Goal: Find specific page/section: Find specific page/section

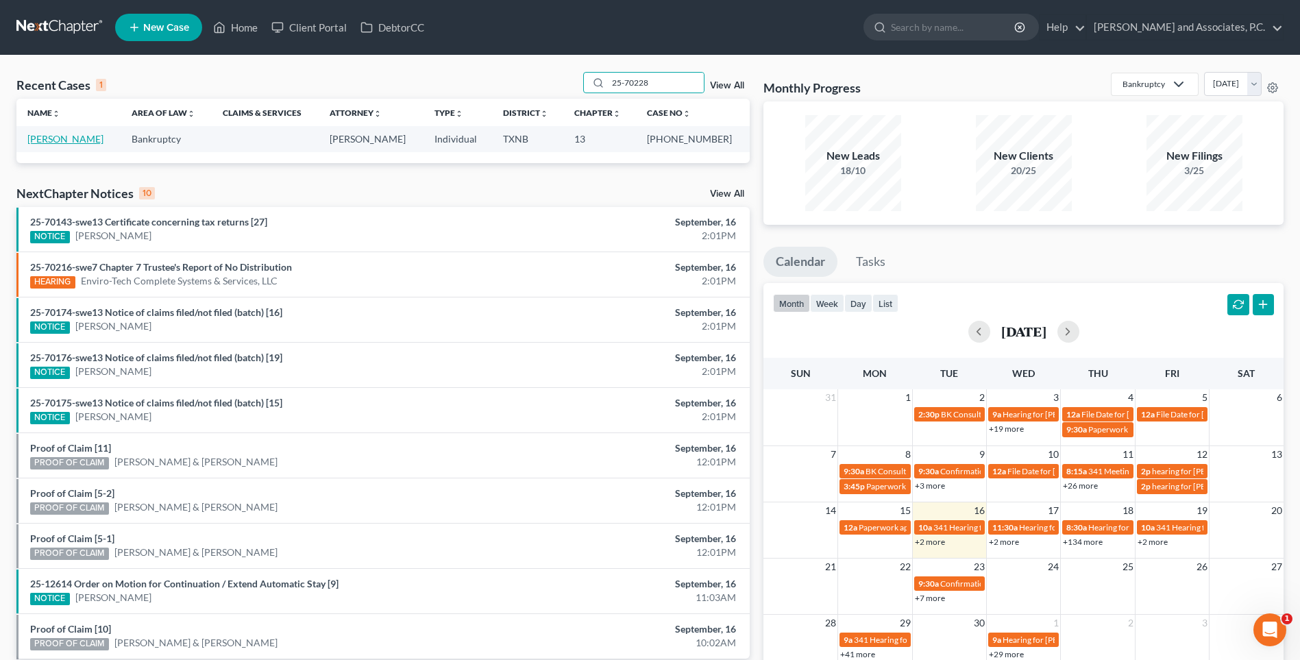
click at [75, 138] on link "[PERSON_NAME]" at bounding box center [65, 139] width 76 height 12
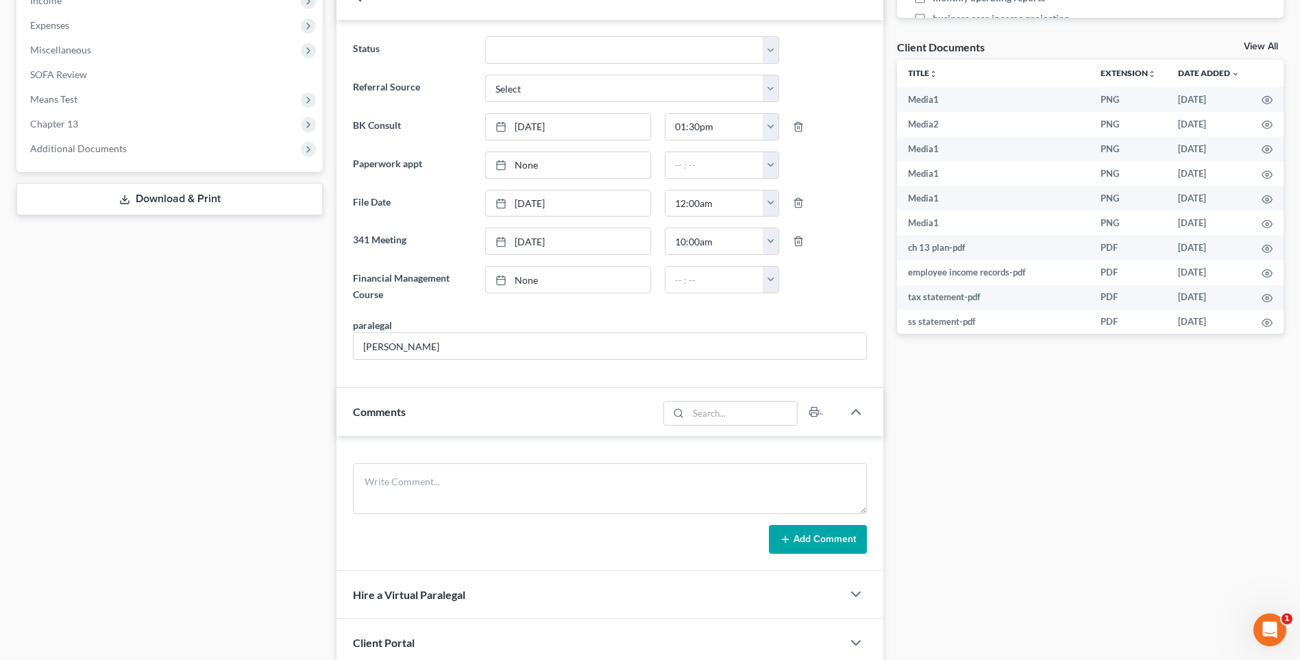
scroll to position [2661, 0]
click at [525, 282] on link "None" at bounding box center [568, 279] width 164 height 26
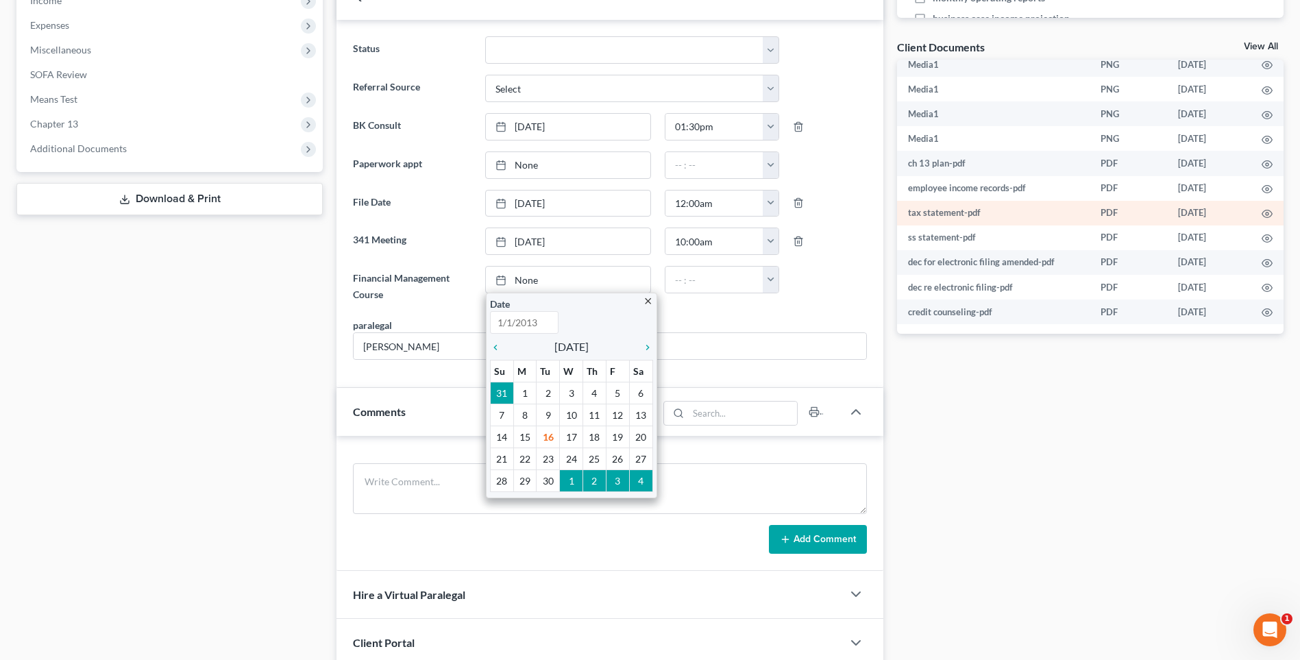
scroll to position [86, 0]
type input "[DATE]"
click at [498, 347] on icon "chevron_left" at bounding box center [499, 347] width 18 height 11
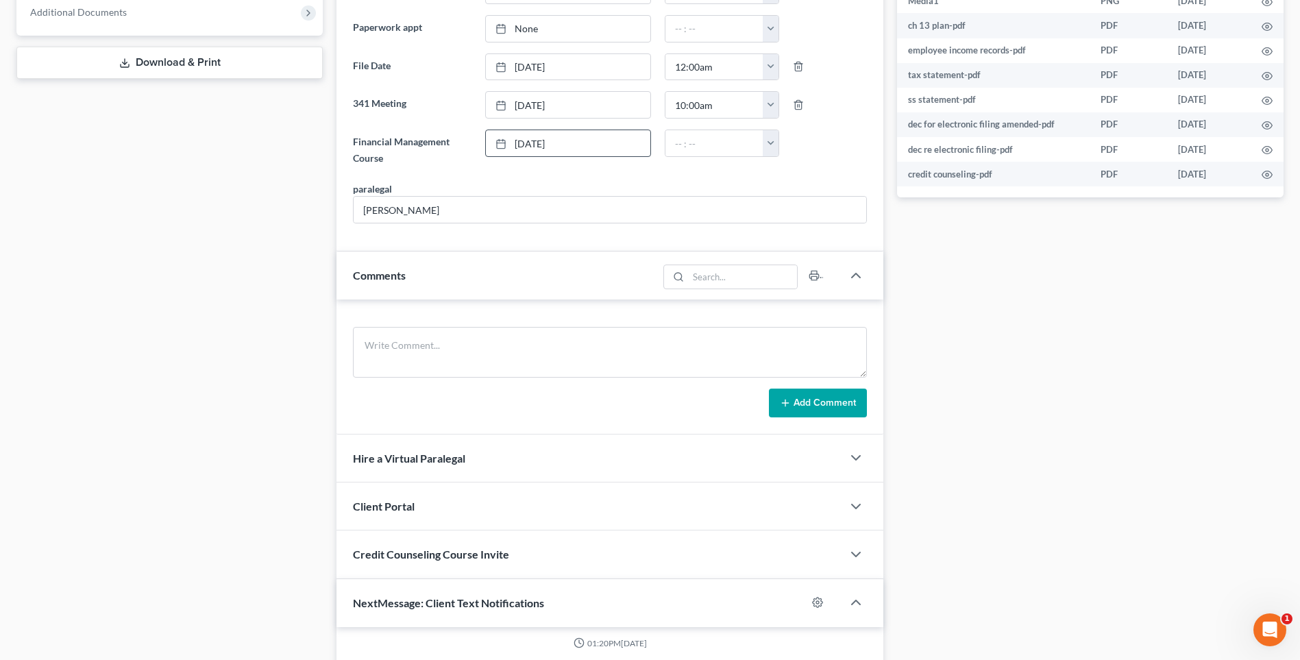
scroll to position [612, 0]
click at [389, 362] on textarea at bounding box center [610, 351] width 514 height 51
type textarea "[DATE] uploaded requested documents and sent to the trustee. MC"
click at [823, 408] on button "Add Comment" at bounding box center [818, 402] width 98 height 29
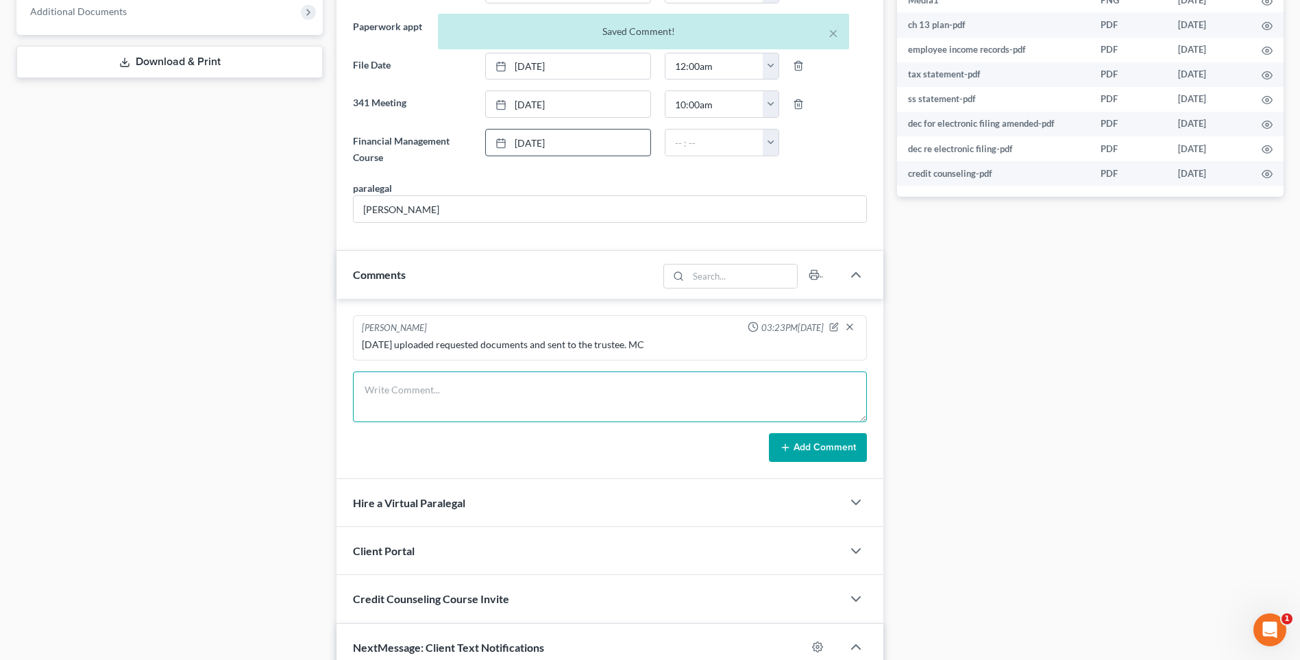
click at [451, 398] on textarea at bounding box center [610, 396] width 514 height 51
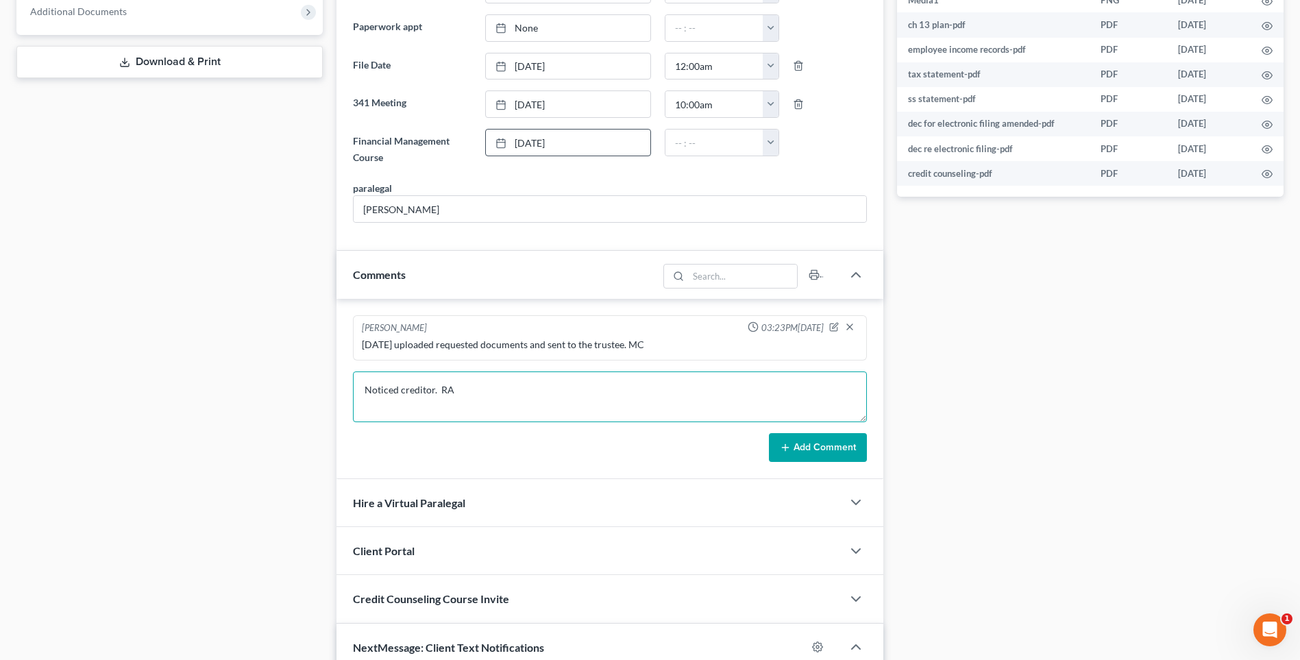
type textarea "Noticed creditor. RA"
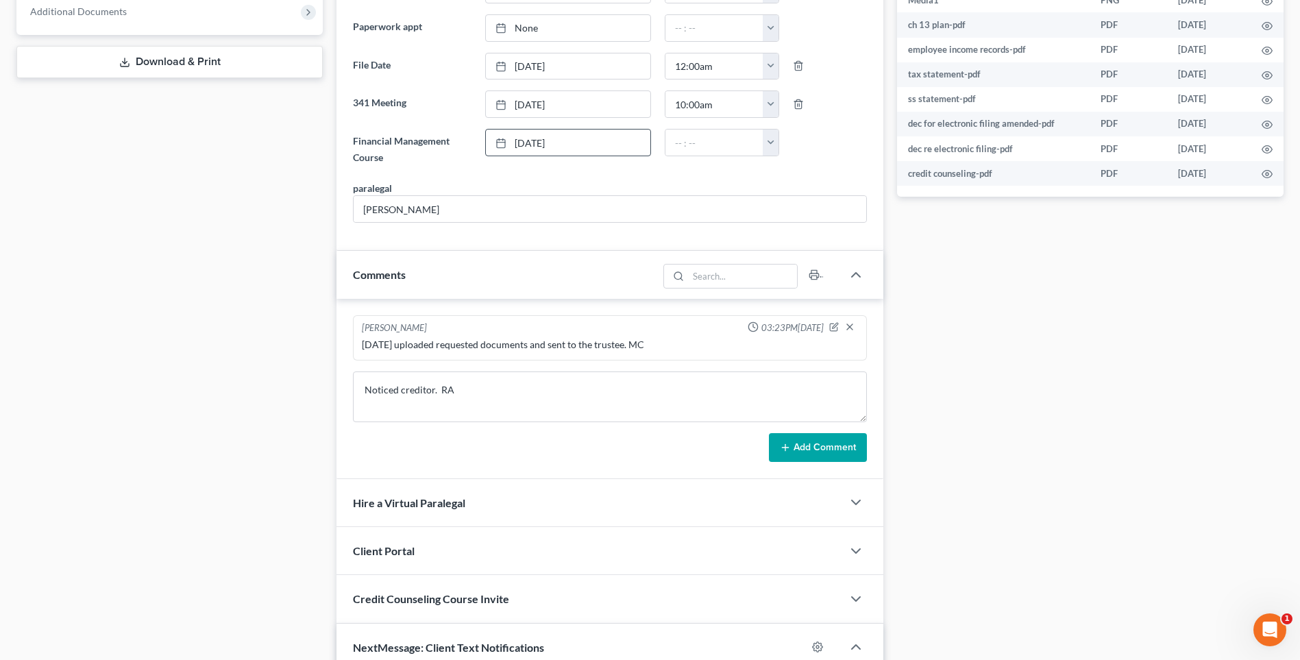
click at [810, 451] on button "Add Comment" at bounding box center [818, 447] width 98 height 29
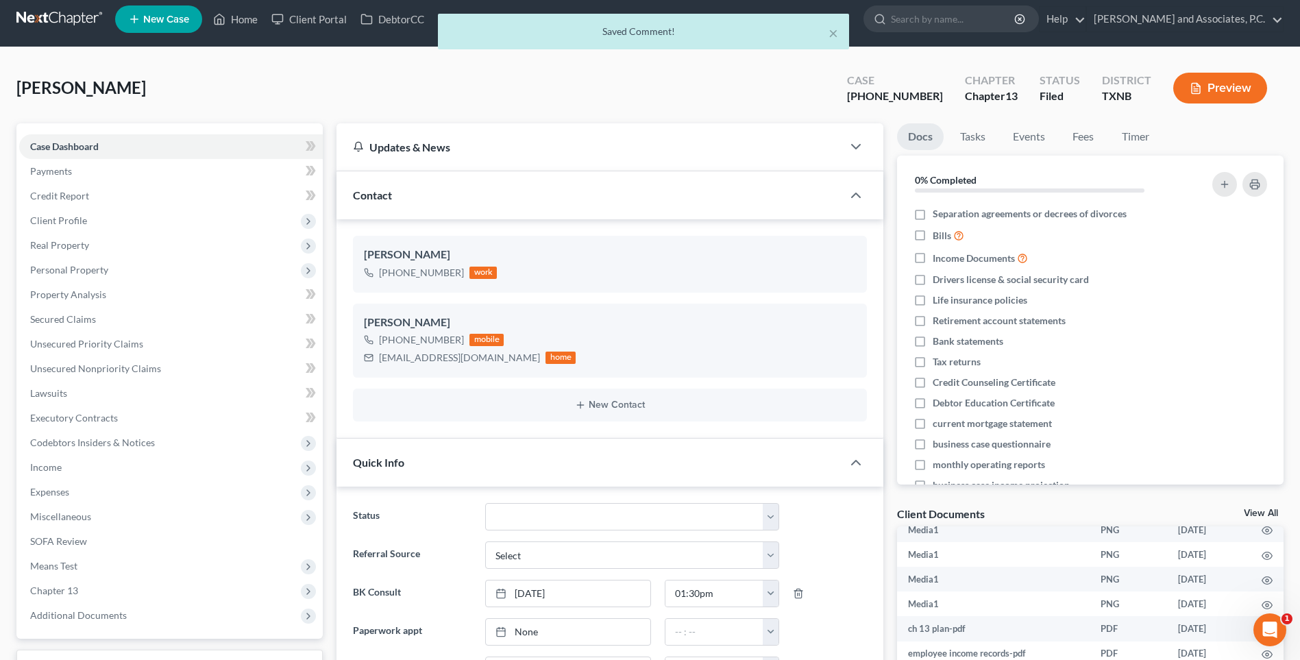
scroll to position [0, 0]
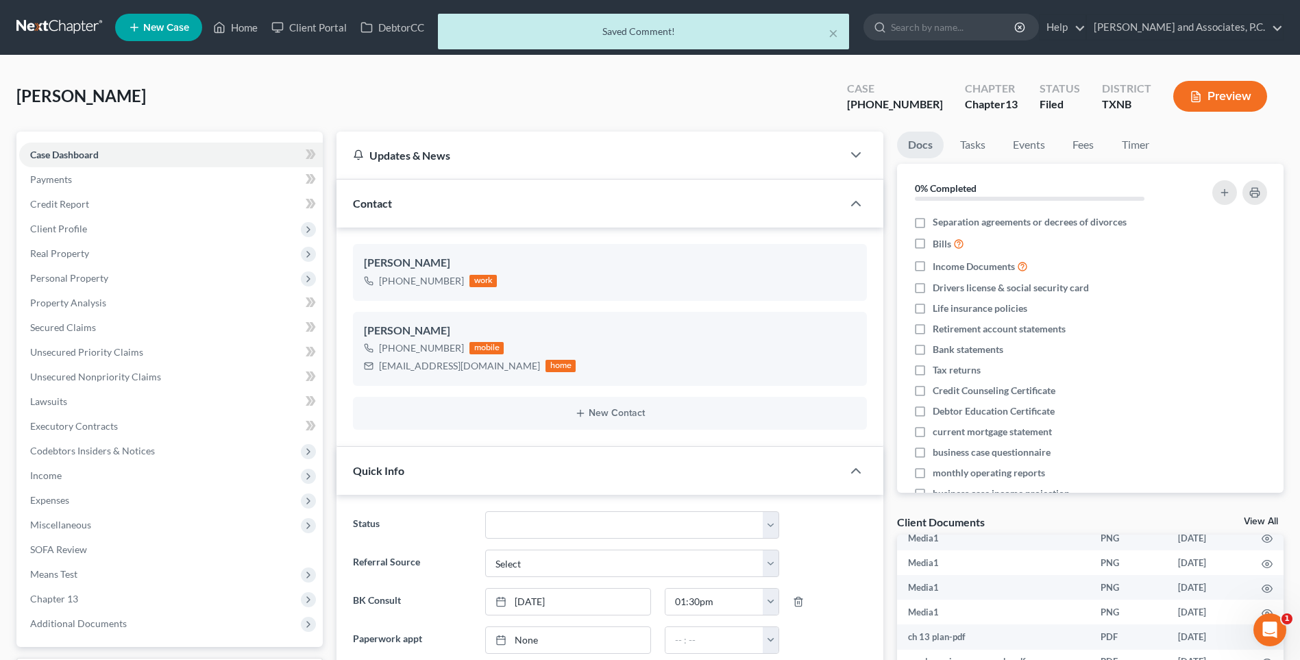
click at [251, 30] on div "× Saved Comment!" at bounding box center [643, 35] width 1300 height 42
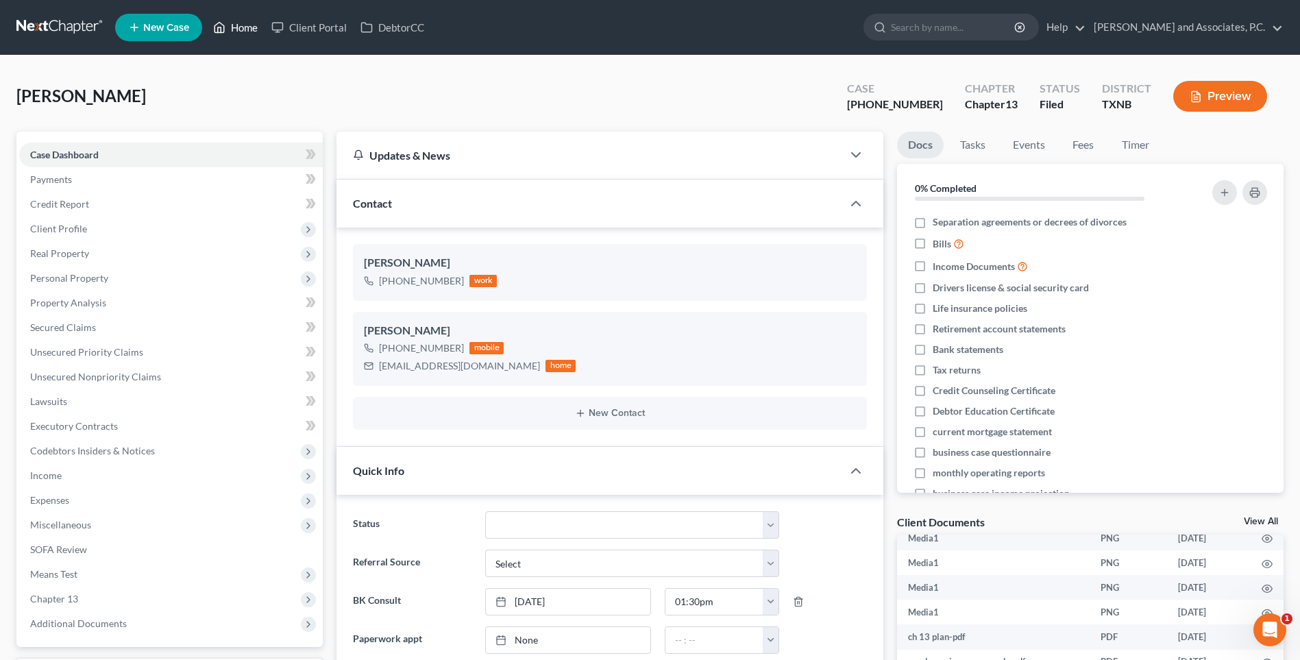
click at [244, 27] on link "Home" at bounding box center [235, 27] width 58 height 25
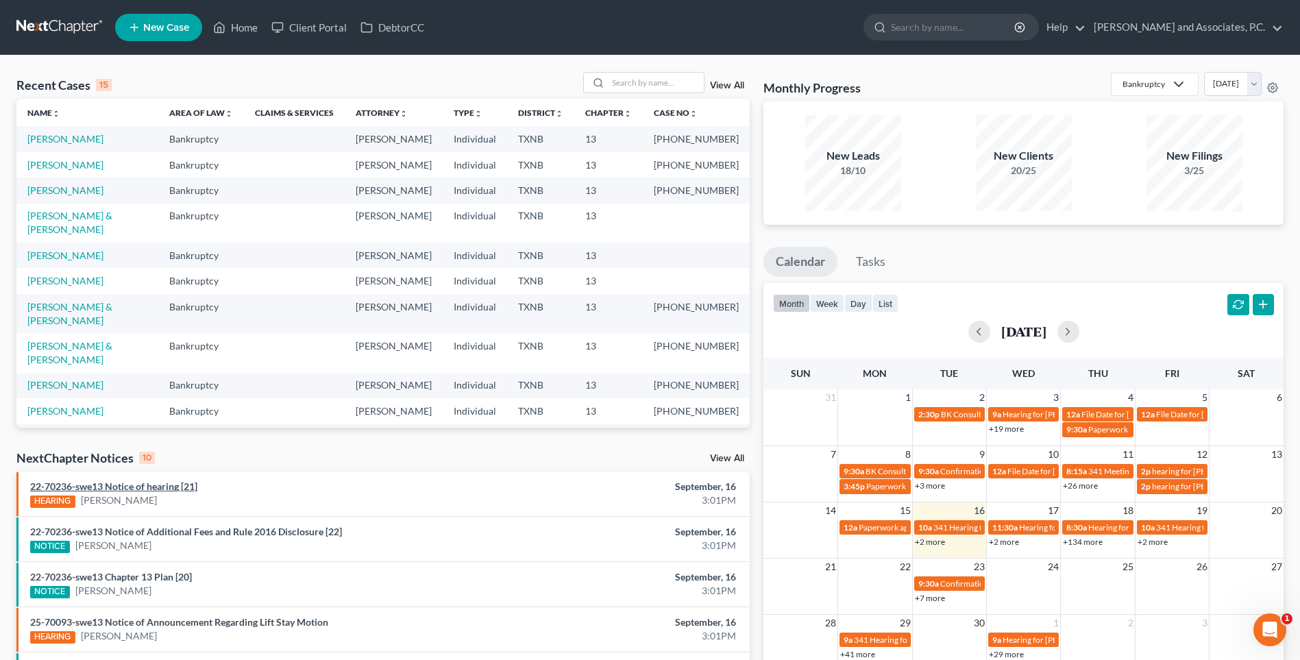
click at [126, 487] on link "22-70236-swe13 Notice of hearing [21]" at bounding box center [113, 486] width 167 height 12
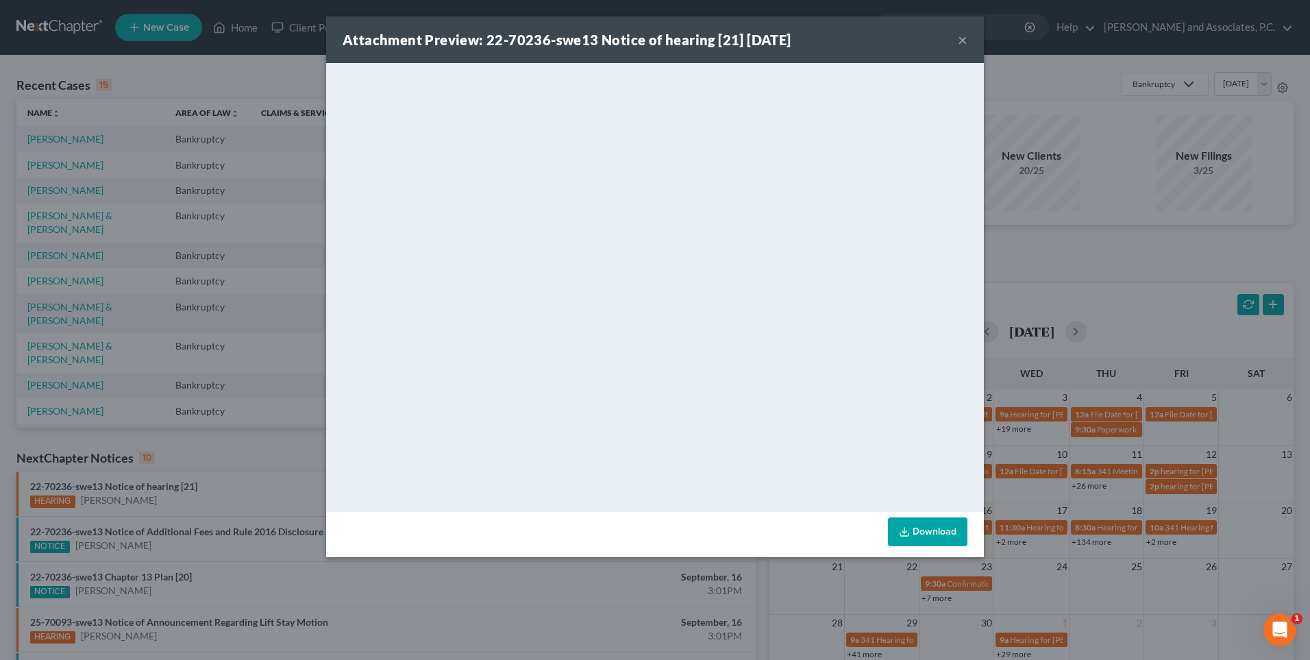
click at [961, 40] on button "×" at bounding box center [963, 40] width 10 height 16
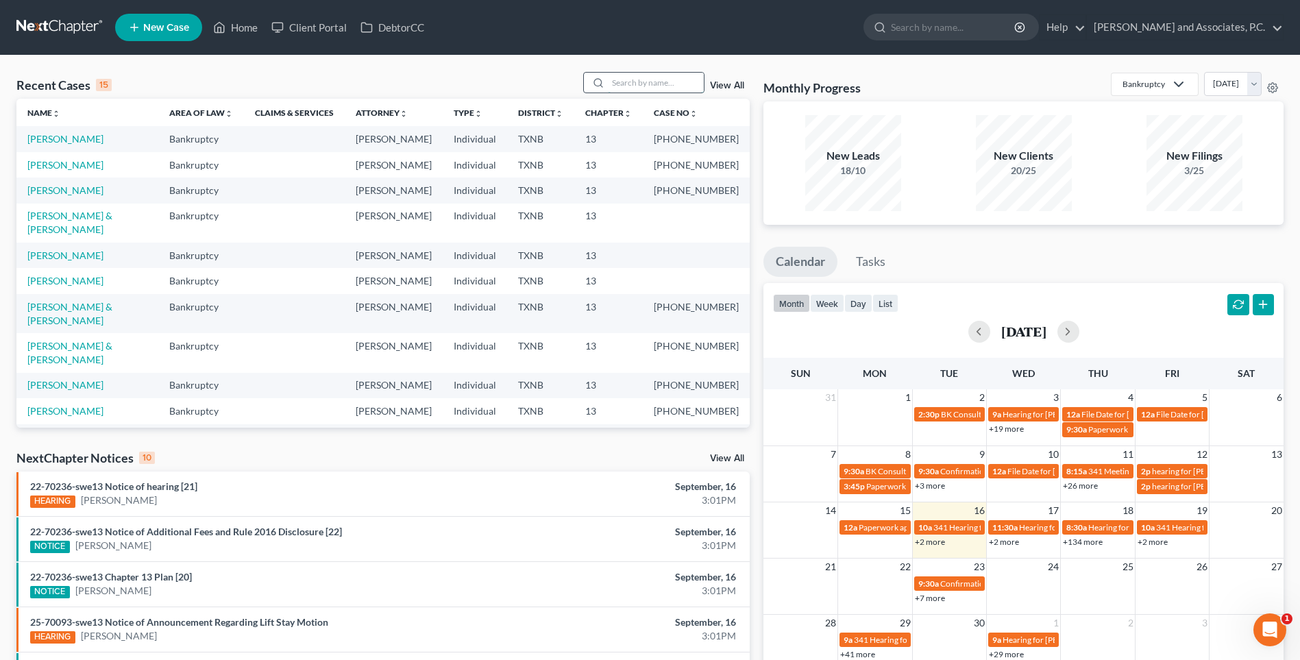
click at [630, 85] on input "search" at bounding box center [656, 83] width 96 height 20
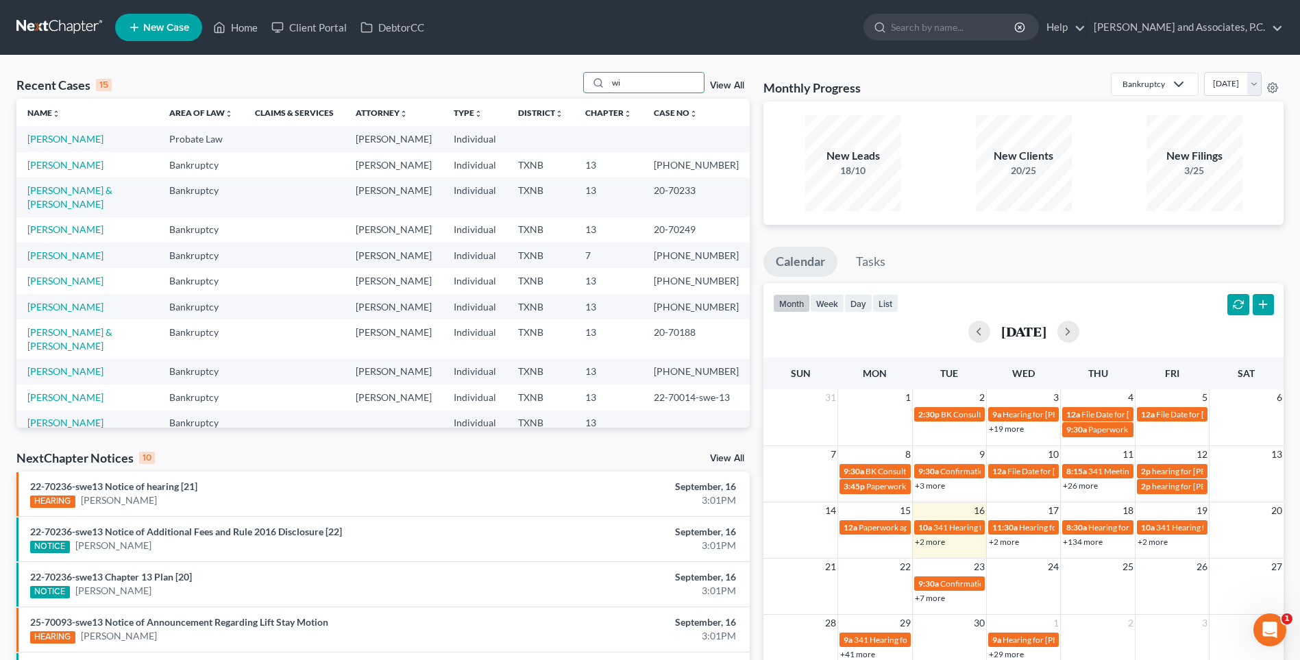
type input "w"
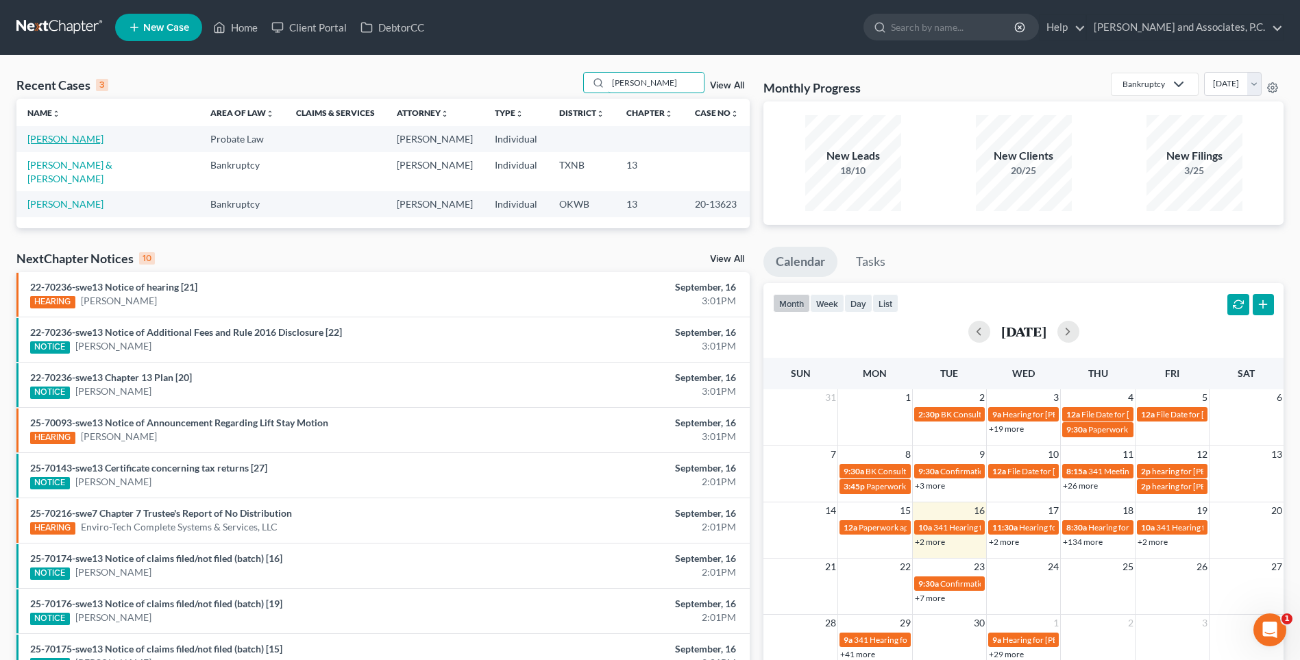
type input "[PERSON_NAME]"
click at [73, 142] on link "[PERSON_NAME]" at bounding box center [65, 139] width 76 height 12
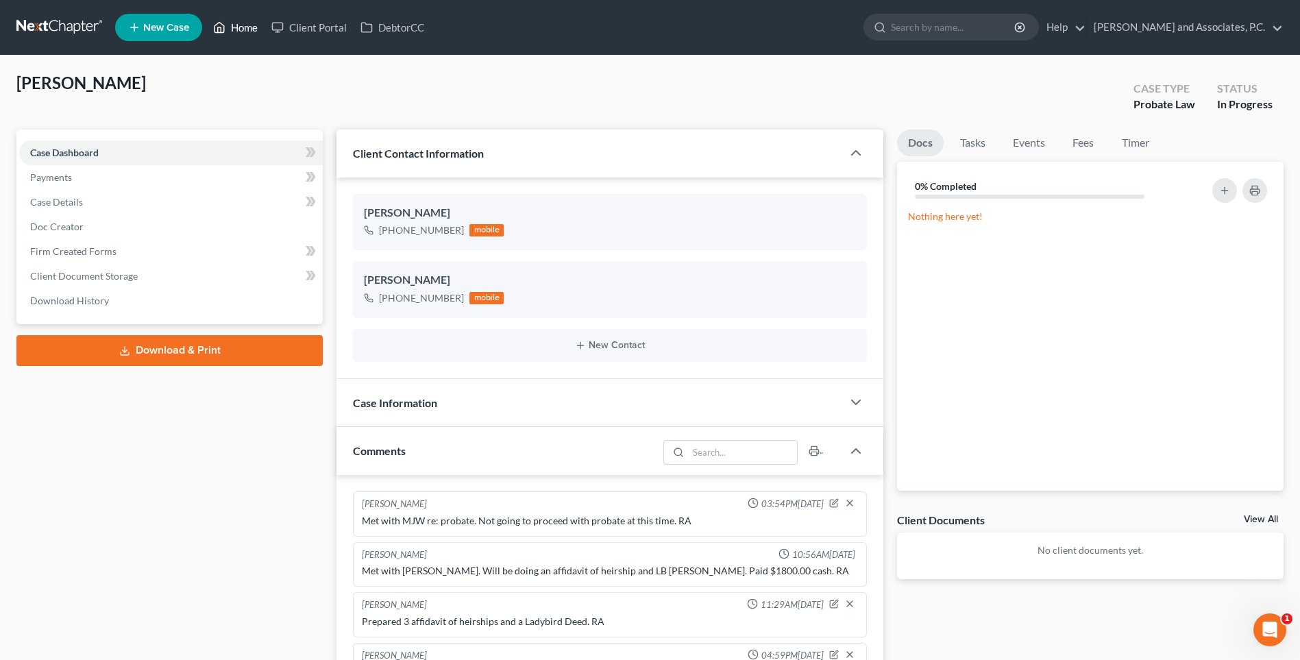
click at [241, 31] on link "Home" at bounding box center [235, 27] width 58 height 25
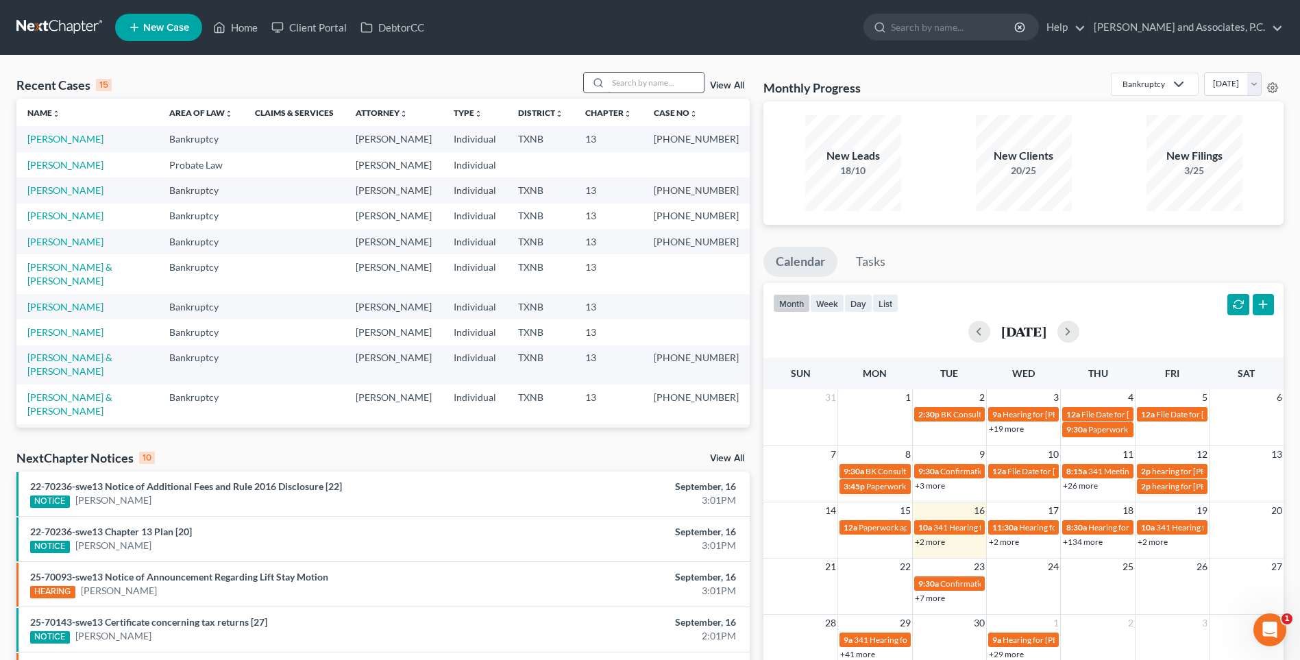
click at [619, 82] on input "search" at bounding box center [656, 83] width 96 height 20
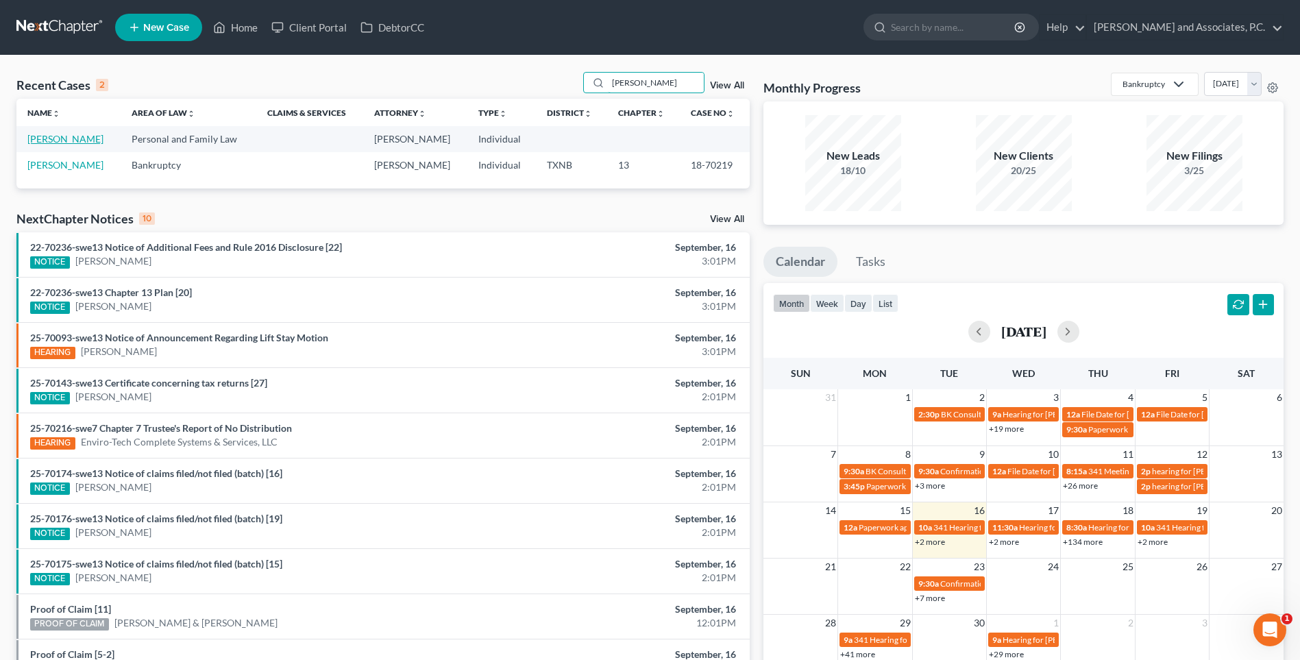
type input "[PERSON_NAME]"
click at [87, 138] on link "[PERSON_NAME]" at bounding box center [65, 139] width 76 height 12
select select "0"
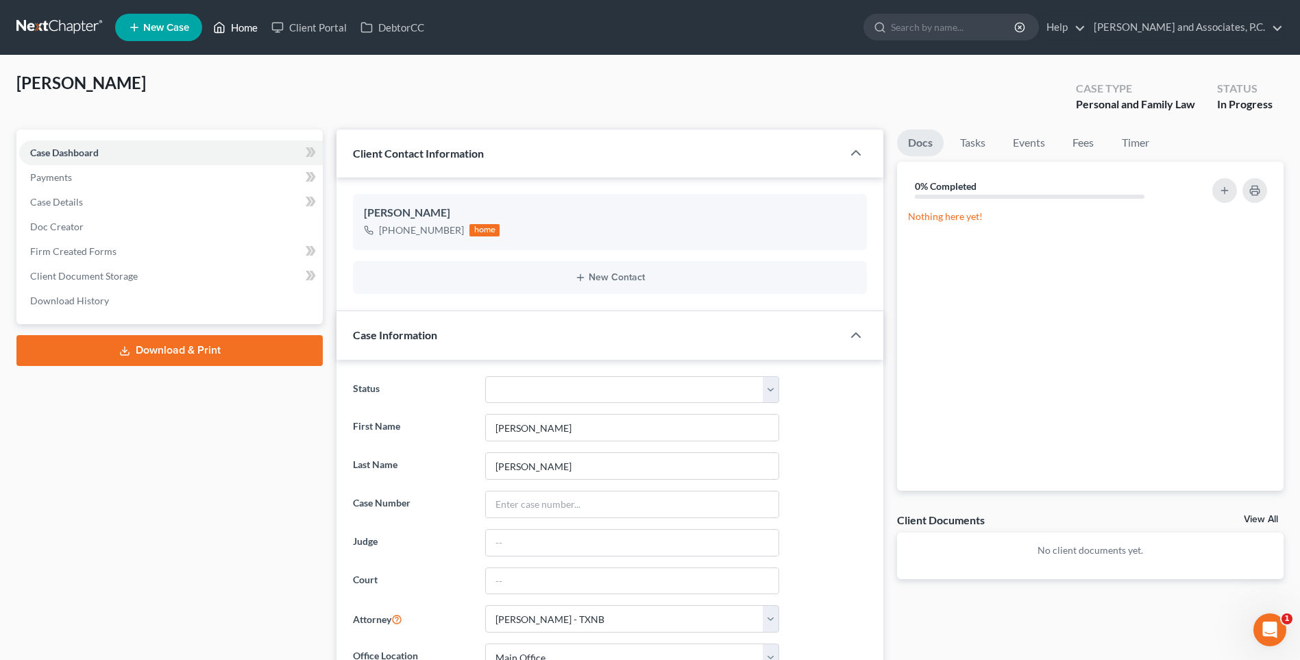
click at [245, 29] on link "Home" at bounding box center [235, 27] width 58 height 25
